Goal: Transaction & Acquisition: Purchase product/service

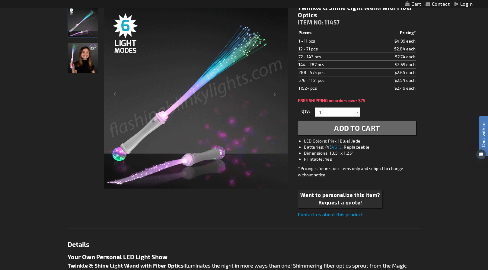
scroll to position [90, 0]
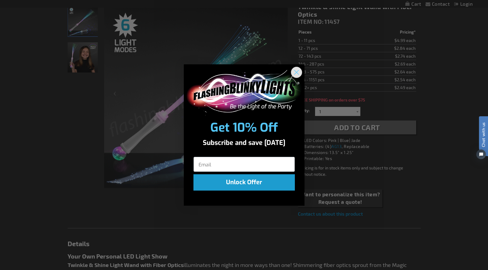
click at [294, 69] on circle "Close dialog" at bounding box center [296, 72] width 10 height 10
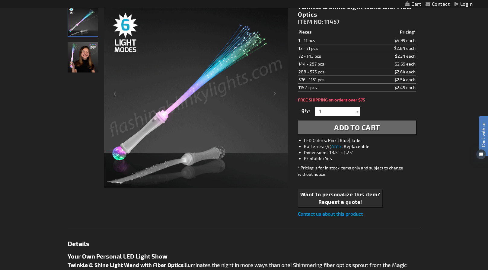
scroll to position [0, 0]
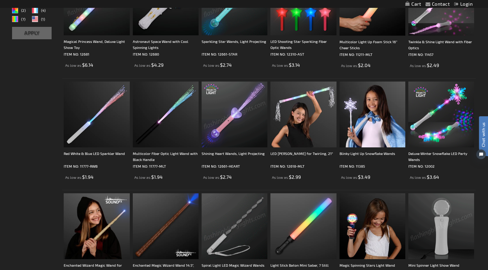
scroll to position [90, 0]
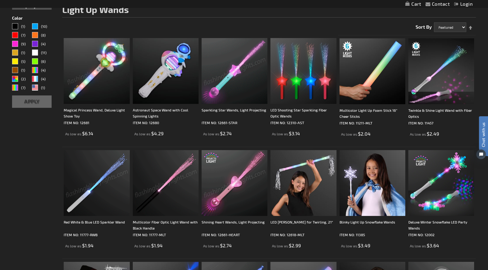
click at [87, 189] on img at bounding box center [97, 183] width 66 height 66
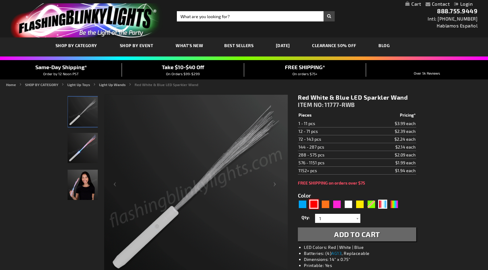
click at [317, 204] on div "Red" at bounding box center [313, 203] width 9 height 9
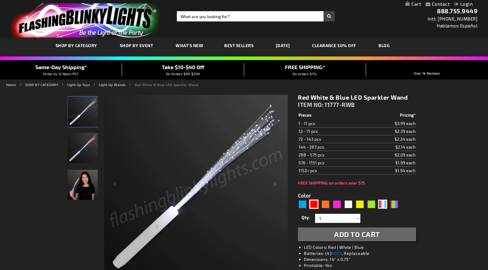
type input "5641"
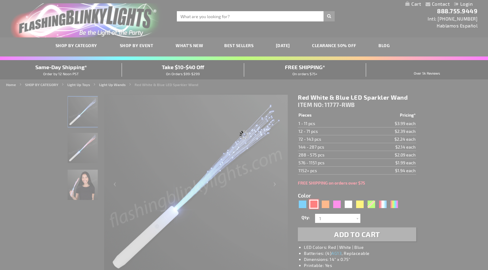
type input "11777-RD"
type input "Customize - Red Flashing Stick Wands with Red Sparkle Fibers - ITEM NO: 11777-RD"
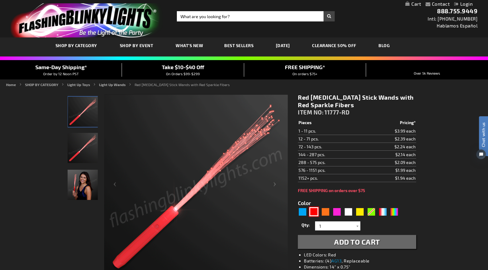
click at [80, 149] on img at bounding box center [83, 148] width 30 height 30
click at [84, 112] on img at bounding box center [83, 111] width 30 height 30
click at [81, 186] on img at bounding box center [83, 184] width 30 height 30
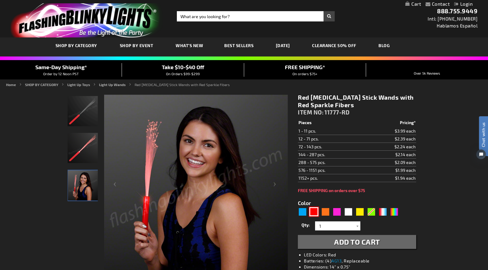
click at [85, 113] on img at bounding box center [83, 111] width 30 height 30
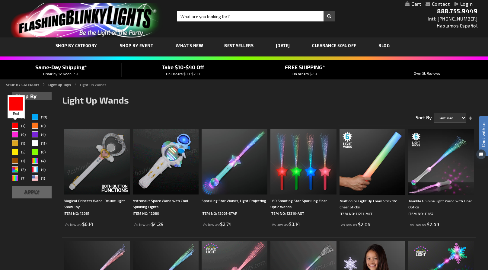
click at [16, 126] on div "Red" at bounding box center [15, 125] width 6 height 6
click at [35, 193] on button "Apply" at bounding box center [32, 192] width 40 height 12
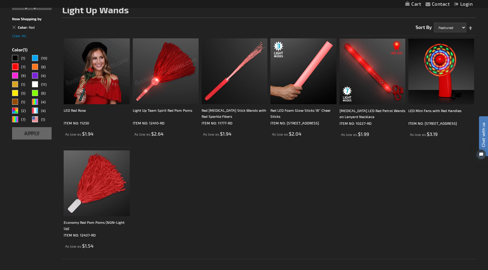
scroll to position [90, 0]
